Goal: Understand process/instructions: Learn how to perform a task or action

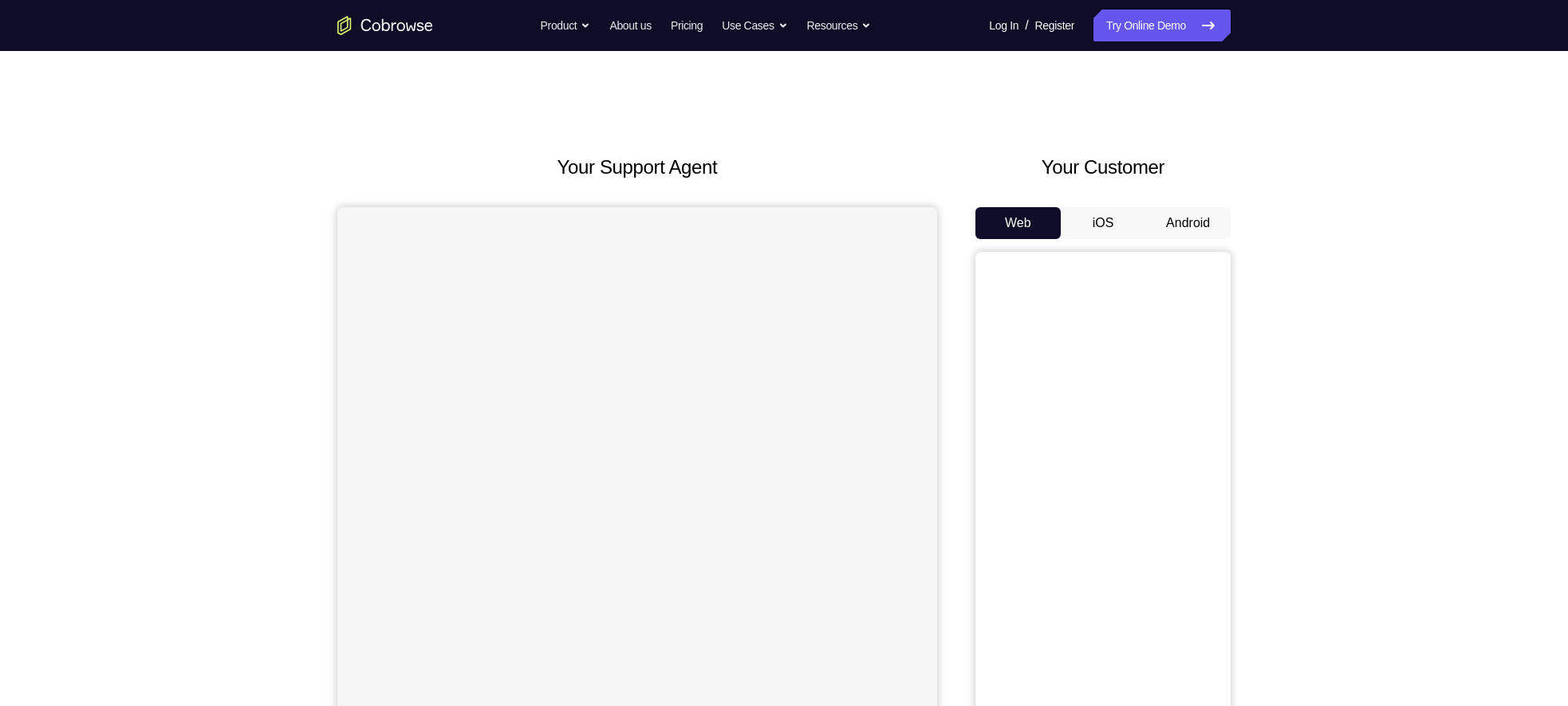
click at [1182, 226] on button "Android" at bounding box center [1187, 223] width 86 height 32
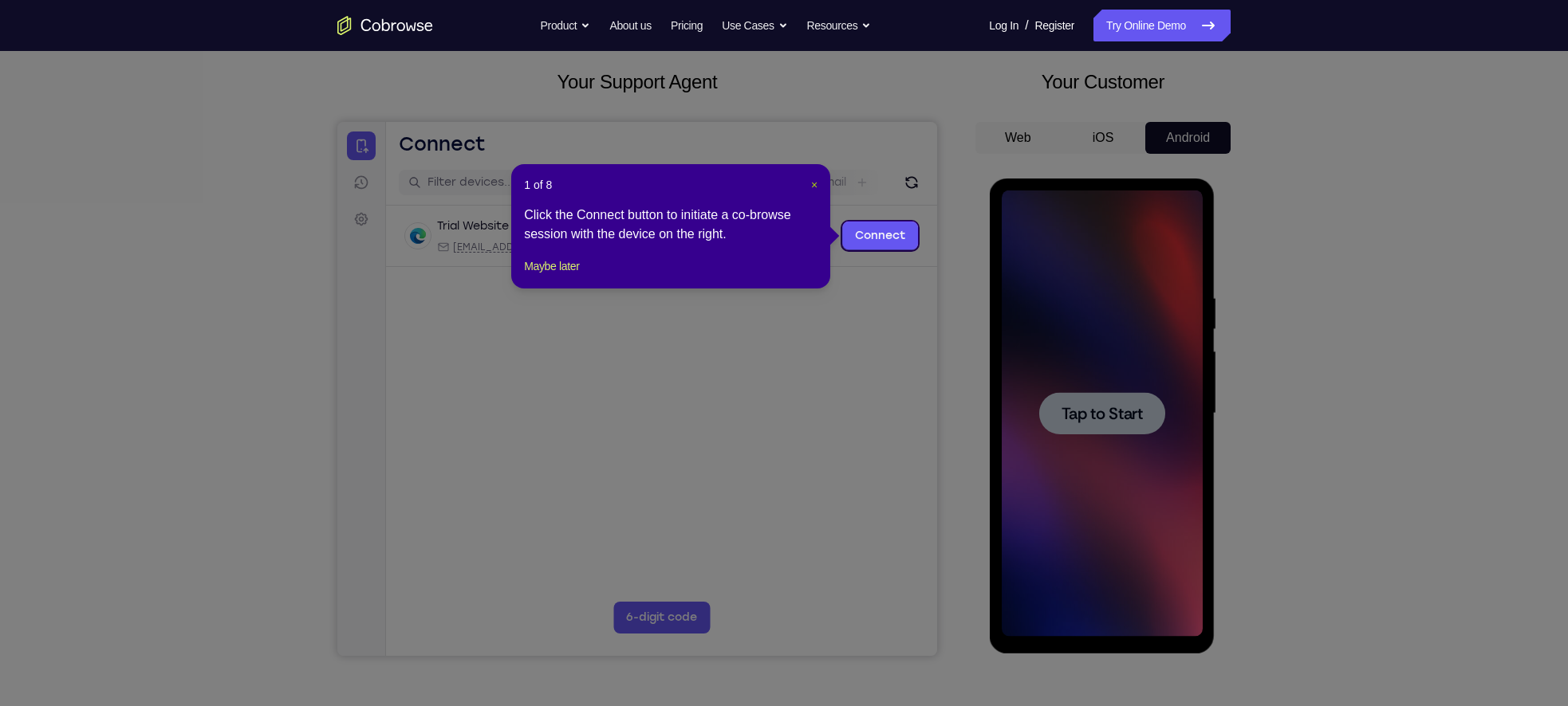
click at [813, 184] on span "×" at bounding box center [814, 184] width 6 height 12
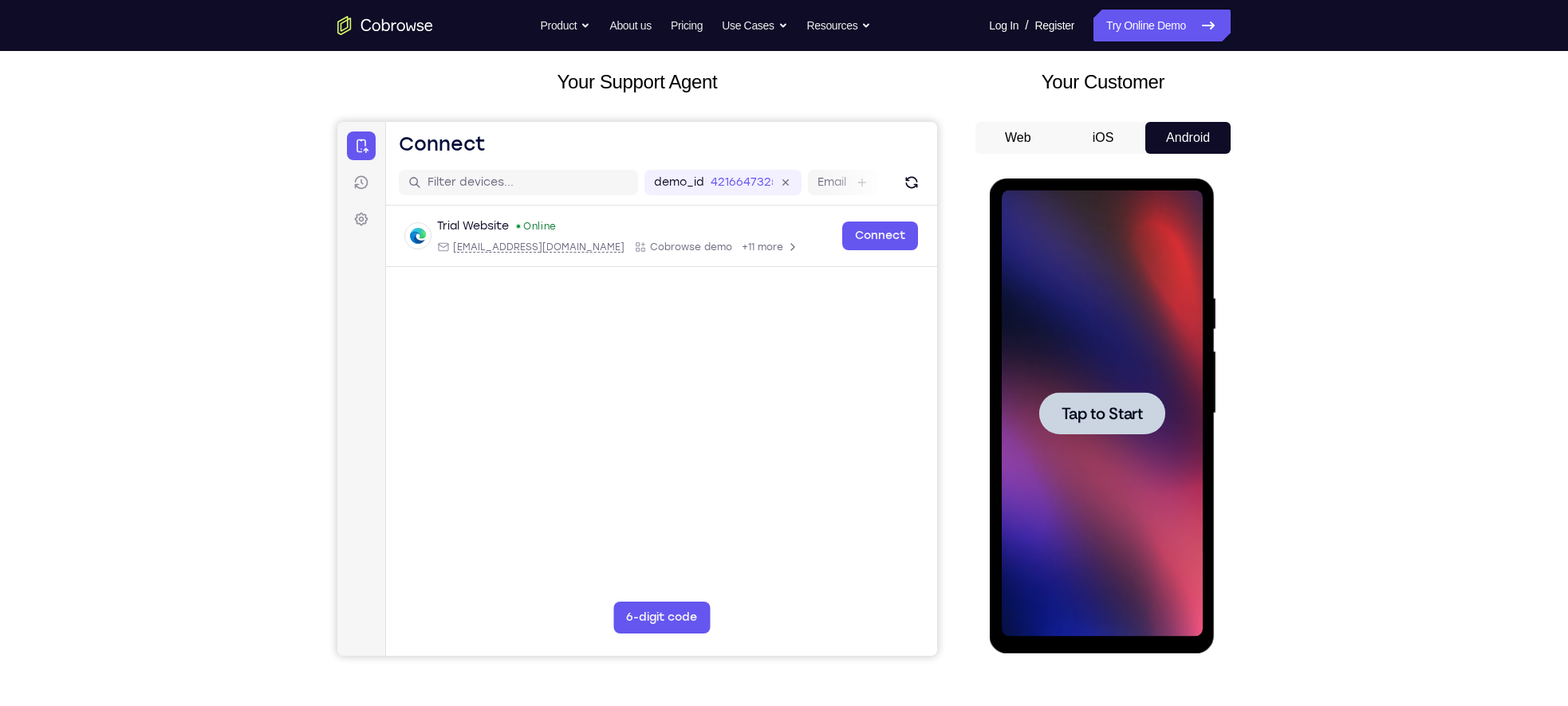
click at [1131, 400] on div at bounding box center [1101, 413] width 126 height 42
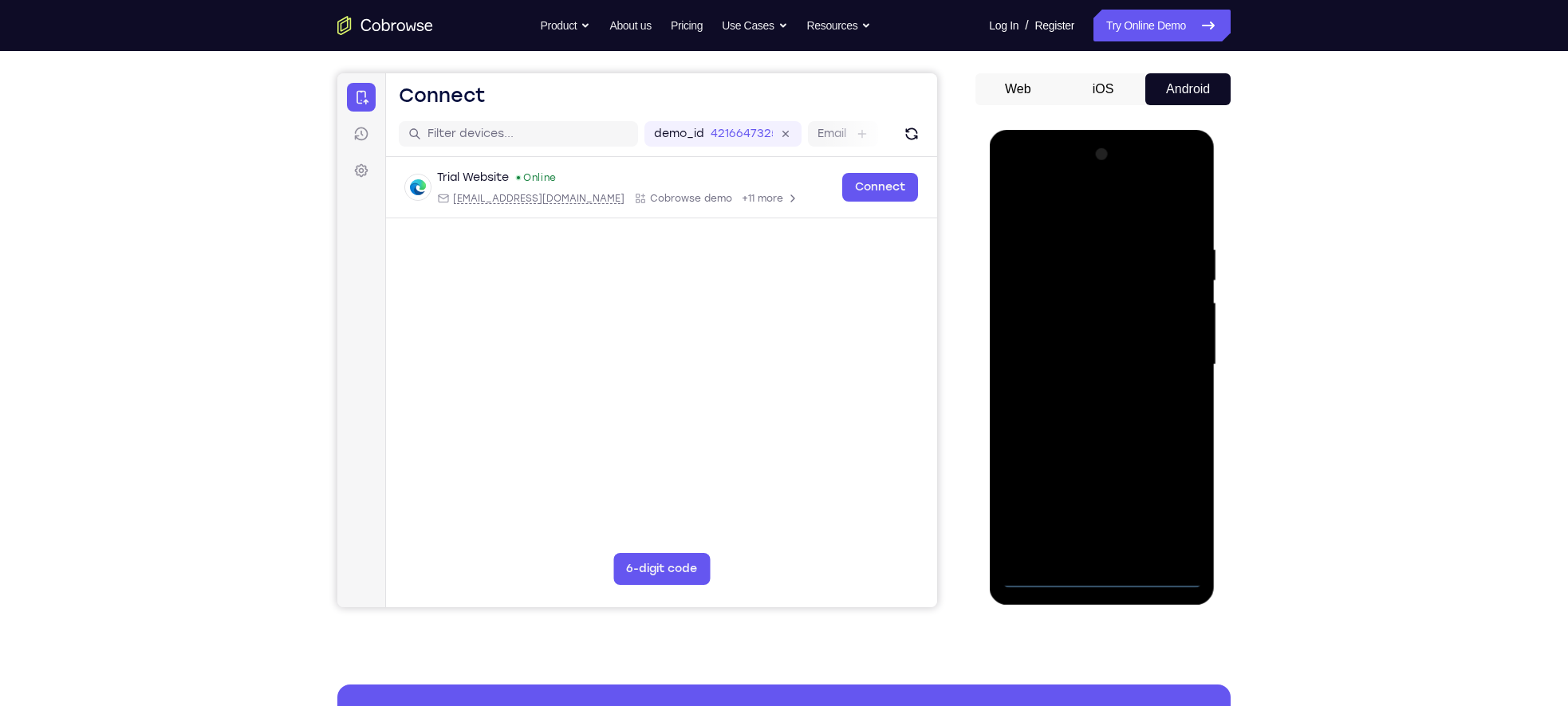
scroll to position [135, 0]
click at [1109, 579] on div at bounding box center [1102, 364] width 201 height 447
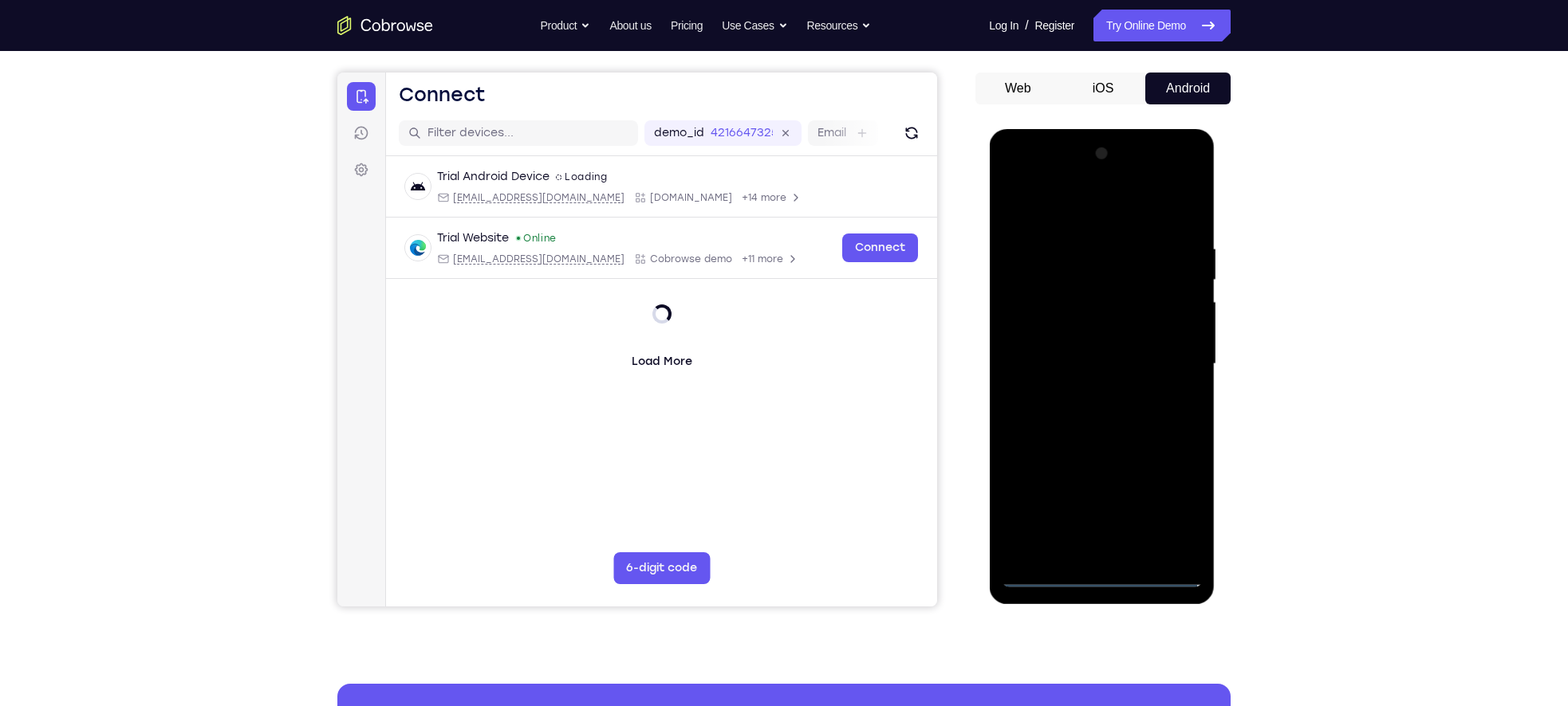
click at [1168, 503] on div at bounding box center [1102, 364] width 201 height 447
click at [1036, 184] on div at bounding box center [1102, 364] width 201 height 447
click at [1172, 351] on div at bounding box center [1102, 364] width 201 height 447
click at [1084, 394] on div at bounding box center [1102, 364] width 201 height 447
click at [1042, 349] on div at bounding box center [1102, 364] width 201 height 447
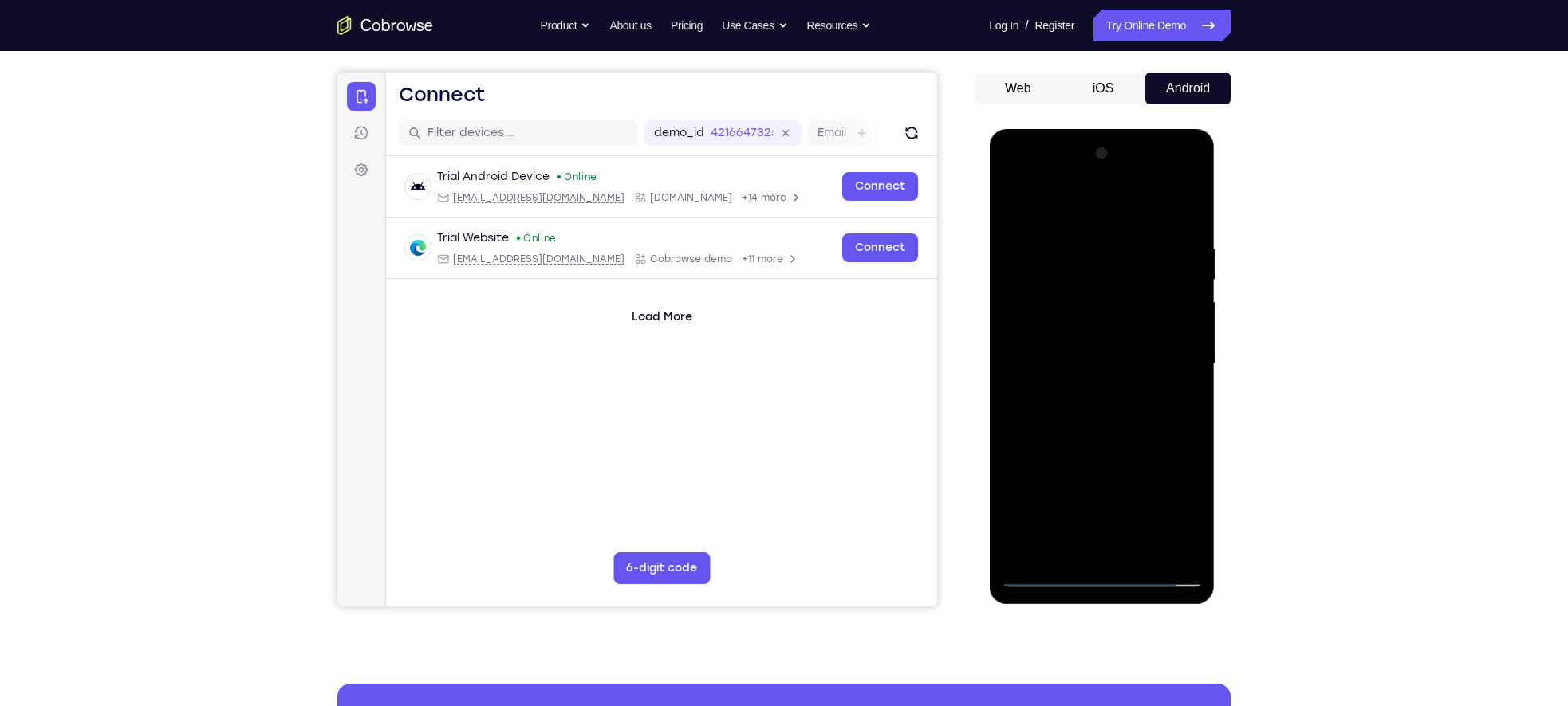
click at [1044, 333] on div at bounding box center [1102, 364] width 201 height 447
click at [1068, 367] on div at bounding box center [1102, 364] width 201 height 447
click at [1078, 419] on div at bounding box center [1102, 364] width 201 height 447
click at [1129, 425] on div at bounding box center [1102, 364] width 201 height 447
click at [1141, 552] on div at bounding box center [1102, 364] width 201 height 447
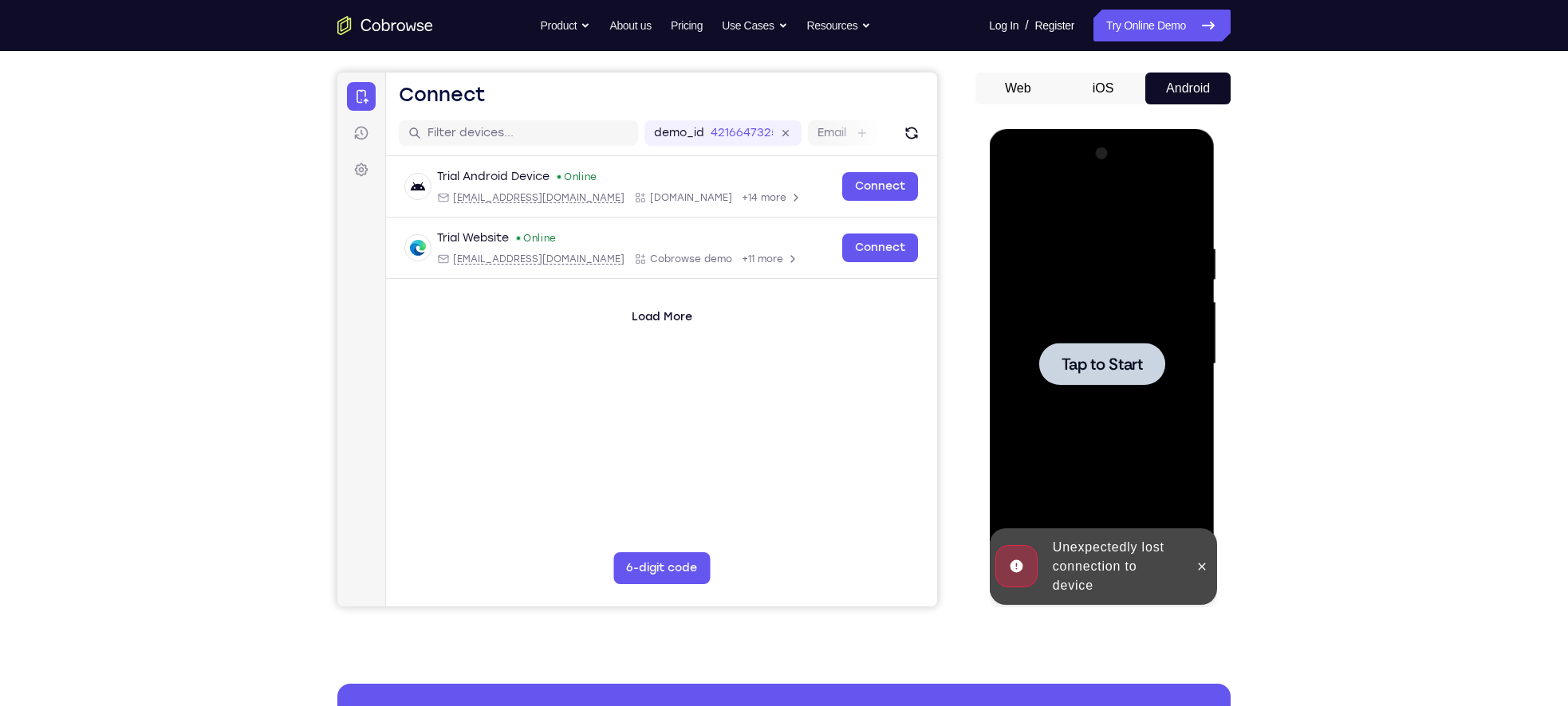
scroll to position [0, 0]
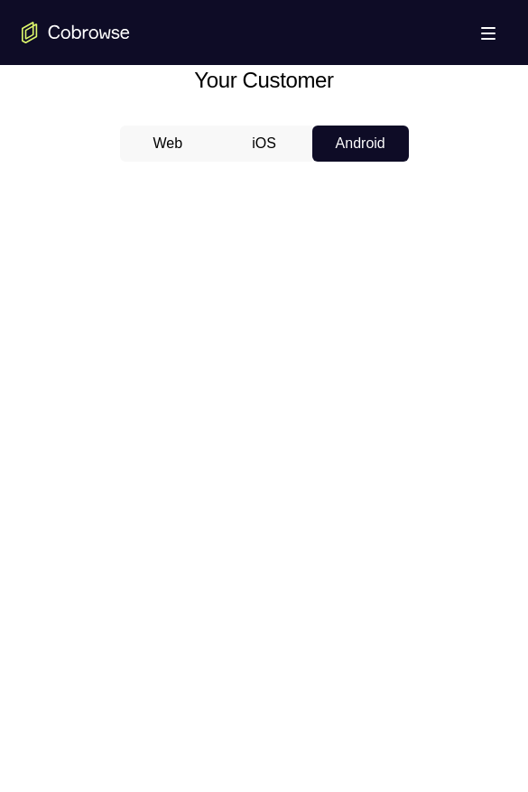
scroll to position [799, 0]
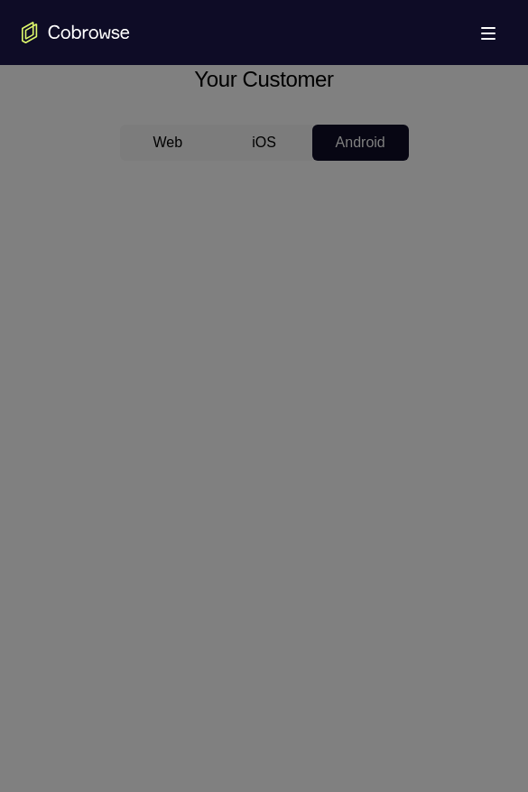
click at [346, 614] on icon at bounding box center [273, 251] width 547 height 1082
click at [289, 355] on icon at bounding box center [273, 251] width 547 height 1082
click at [174, 242] on icon at bounding box center [273, 251] width 547 height 1082
click at [189, 243] on icon at bounding box center [273, 251] width 547 height 1082
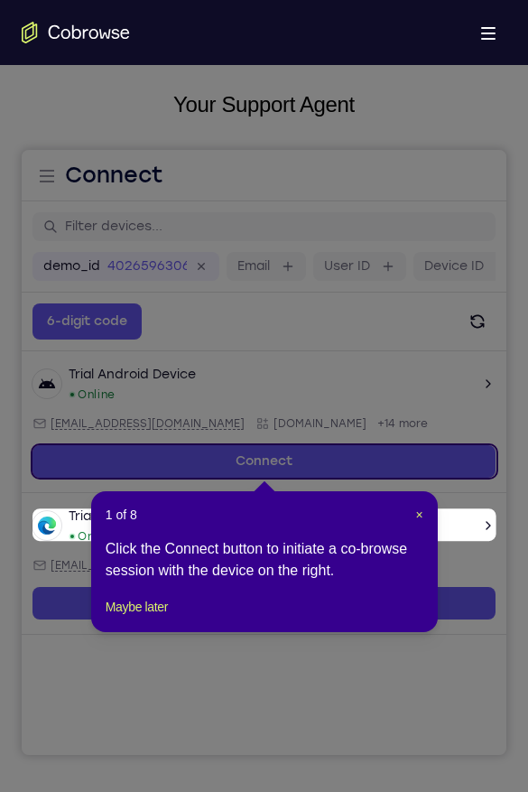
scroll to position [0, 0]
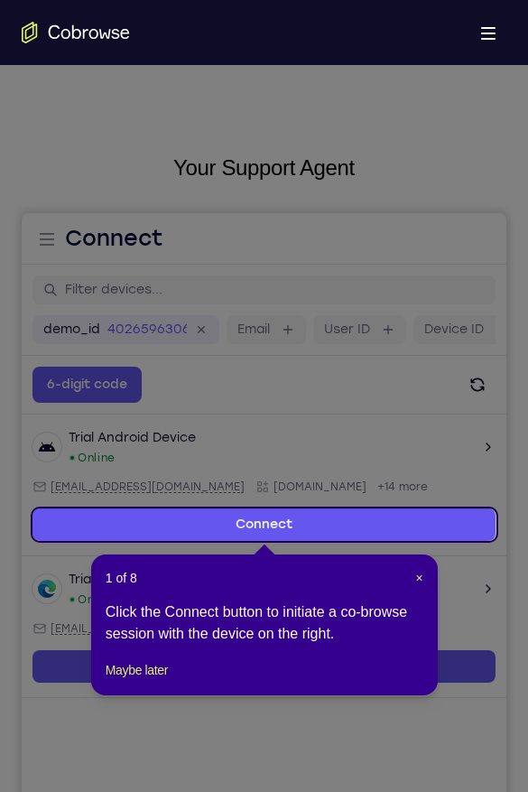
click at [426, 574] on div "1 of 8 × Click the Connect button to initiate a co-browse session with the devi…" at bounding box center [264, 625] width 347 height 141
click at [418, 578] on span "×" at bounding box center [419, 578] width 7 height 14
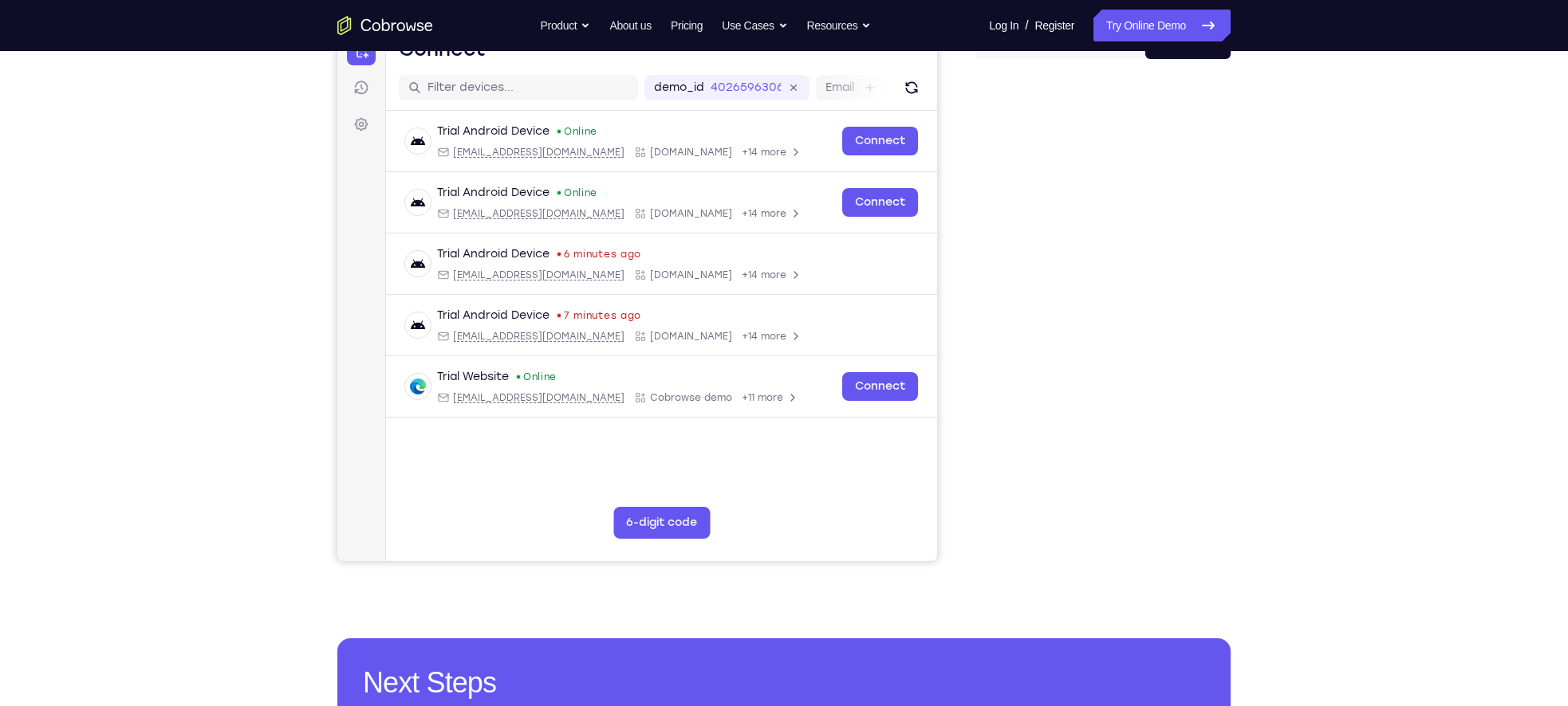
scroll to position [181, 0]
